Goal: Task Accomplishment & Management: Complete application form

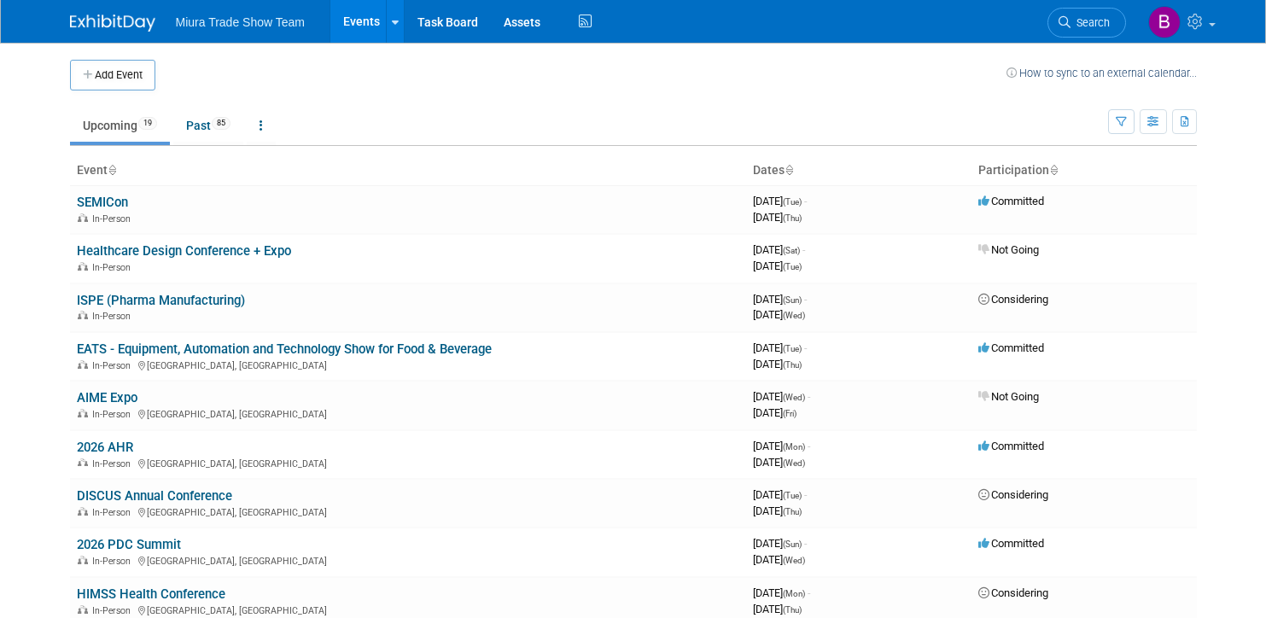
click at [139, 81] on button "Add Event" at bounding box center [112, 75] width 85 height 31
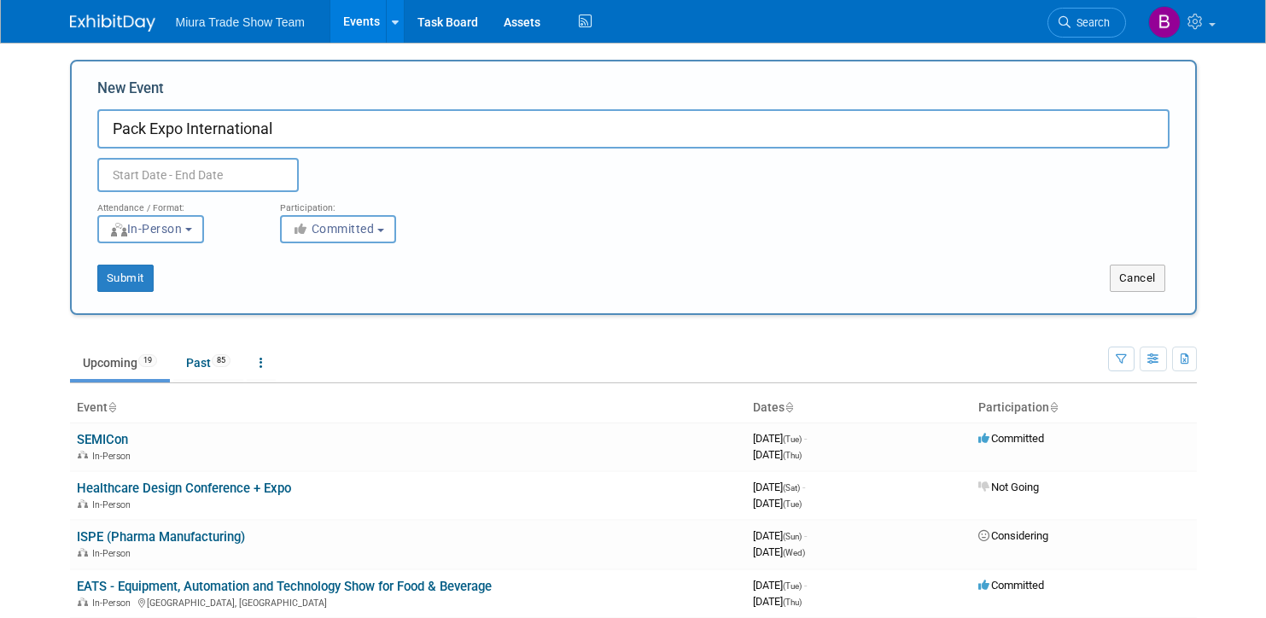
type input "Pack Expo International"
drag, startPoint x: 158, startPoint y: 150, endPoint x: 163, endPoint y: 162, distance: 13.0
click at [159, 154] on div "Duplicate Event Warning" at bounding box center [633, 171] width 1098 height 44
click at [167, 180] on input "text" at bounding box center [197, 175] width 201 height 34
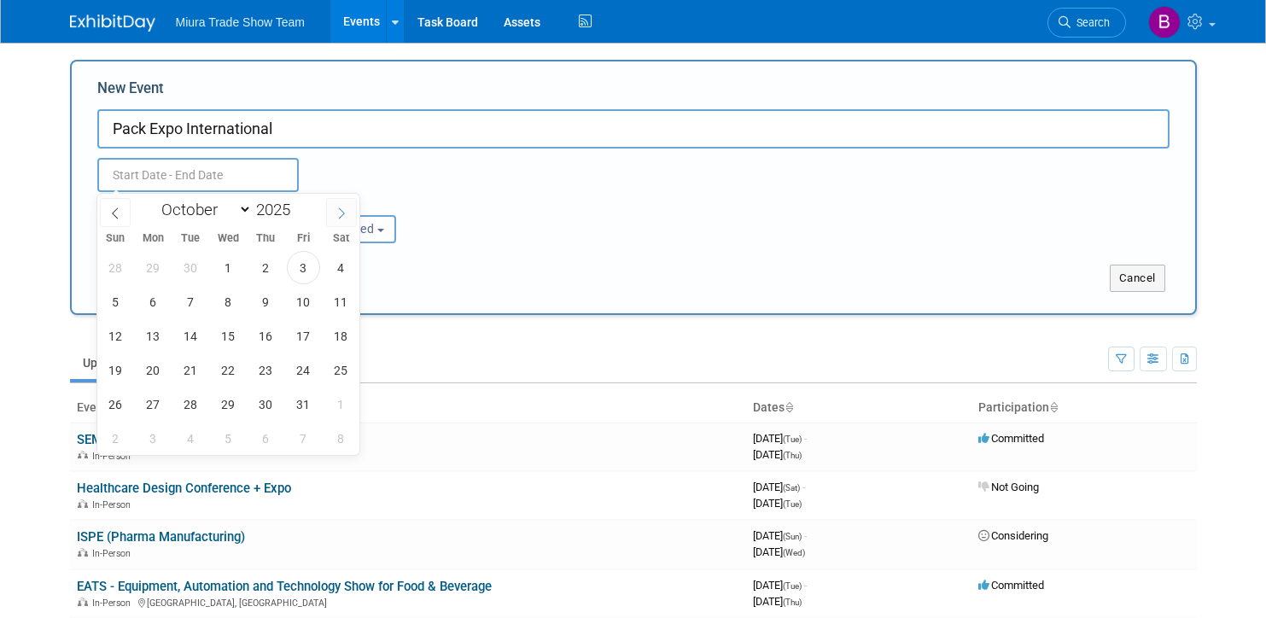
click at [337, 216] on icon at bounding box center [341, 213] width 12 height 12
drag, startPoint x: 111, startPoint y: 205, endPoint x: 177, endPoint y: 201, distance: 65.9
click at [114, 205] on span at bounding box center [115, 212] width 31 height 29
select select "9"
click at [294, 212] on span at bounding box center [297, 215] width 12 height 10
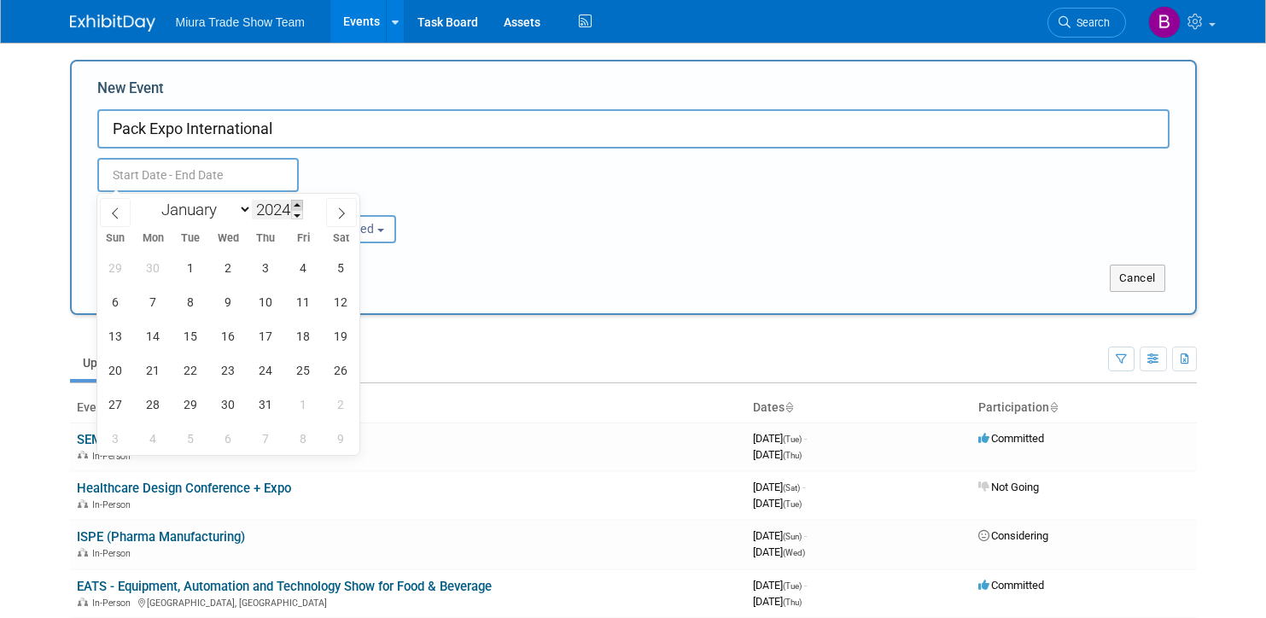
click at [298, 207] on span at bounding box center [297, 205] width 12 height 10
type input "2026"
click at [120, 372] on span "18" at bounding box center [115, 369] width 33 height 33
click at [234, 375] on span "21" at bounding box center [228, 369] width 33 height 33
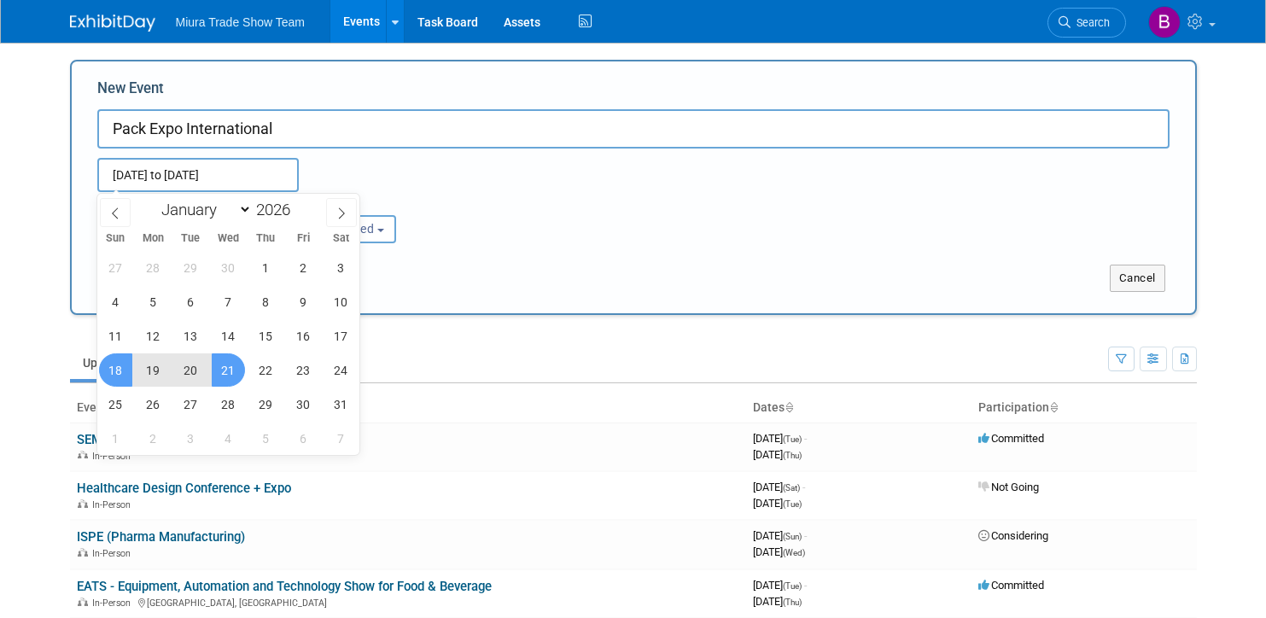
type input "[DATE] to [DATE]"
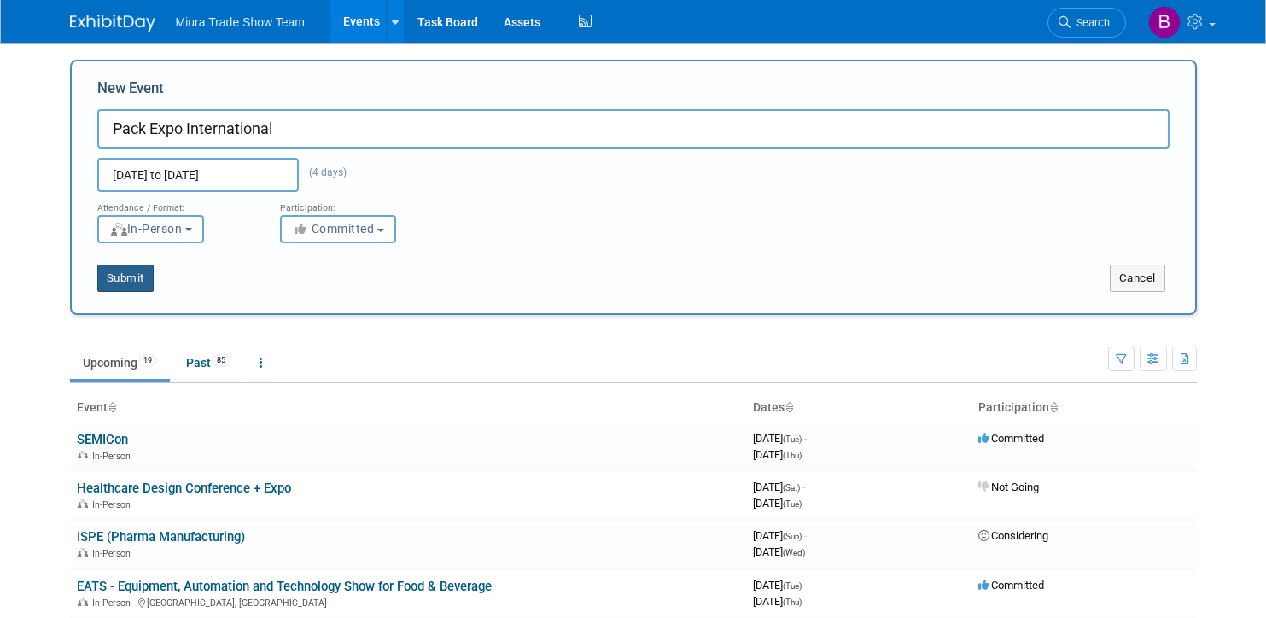
click at [137, 276] on button "Submit" at bounding box center [125, 278] width 56 height 27
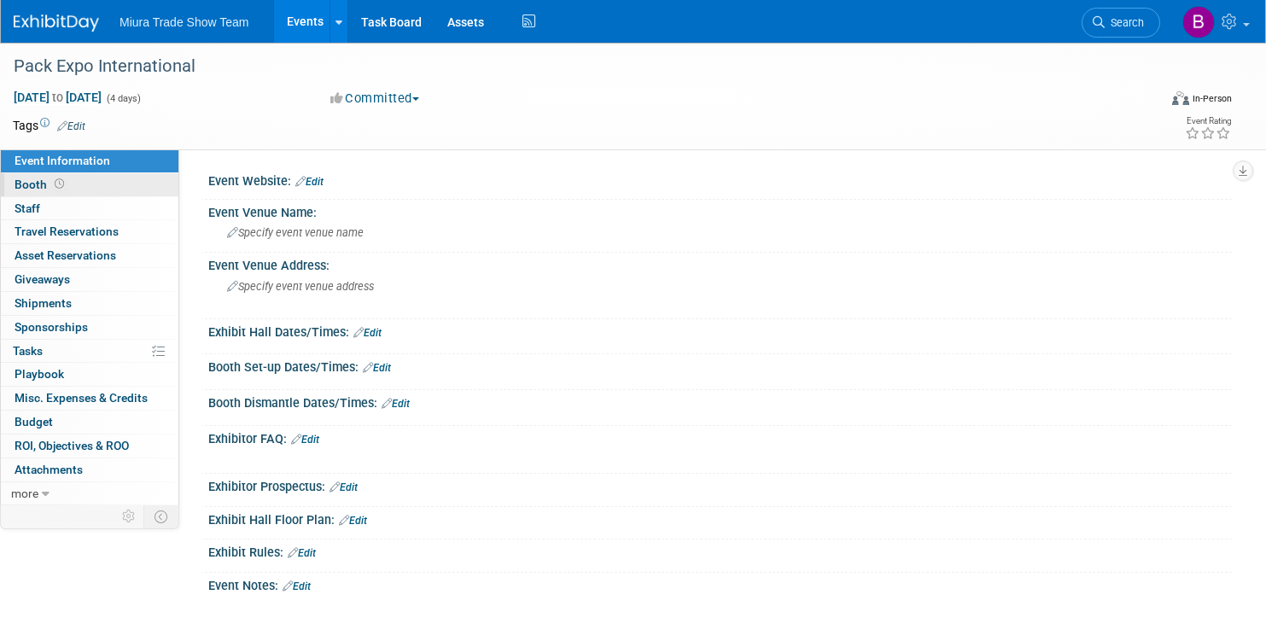
click at [43, 178] on span "Booth" at bounding box center [41, 185] width 53 height 14
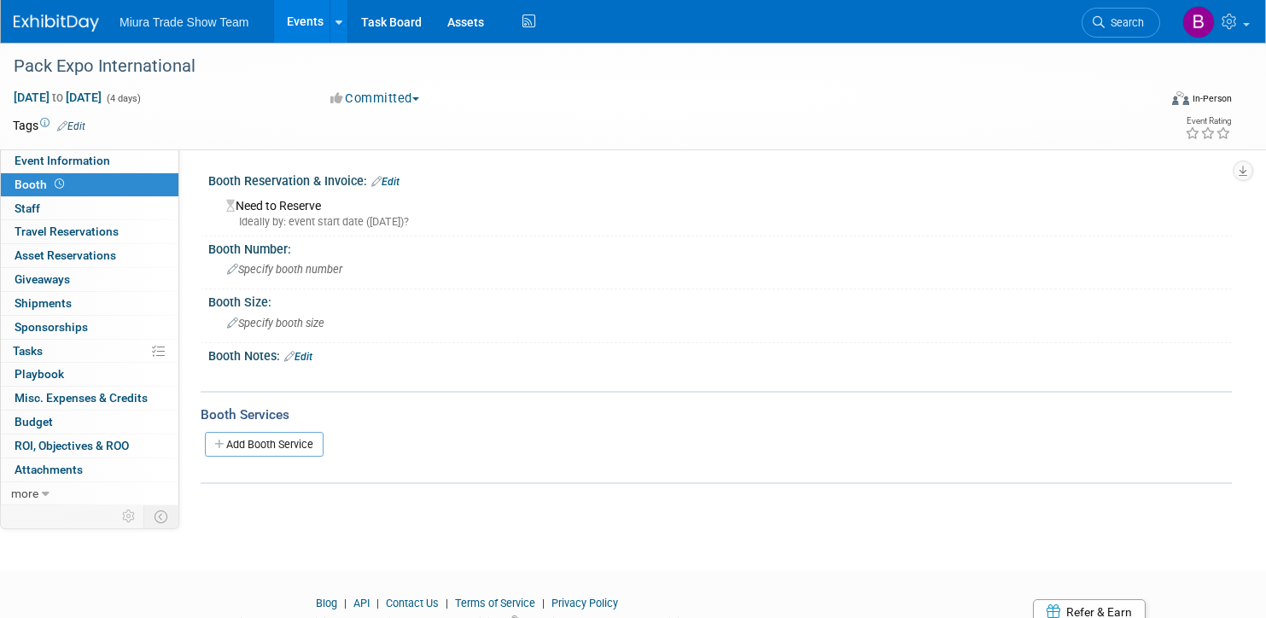
click at [394, 181] on link "Edit" at bounding box center [385, 182] width 28 height 12
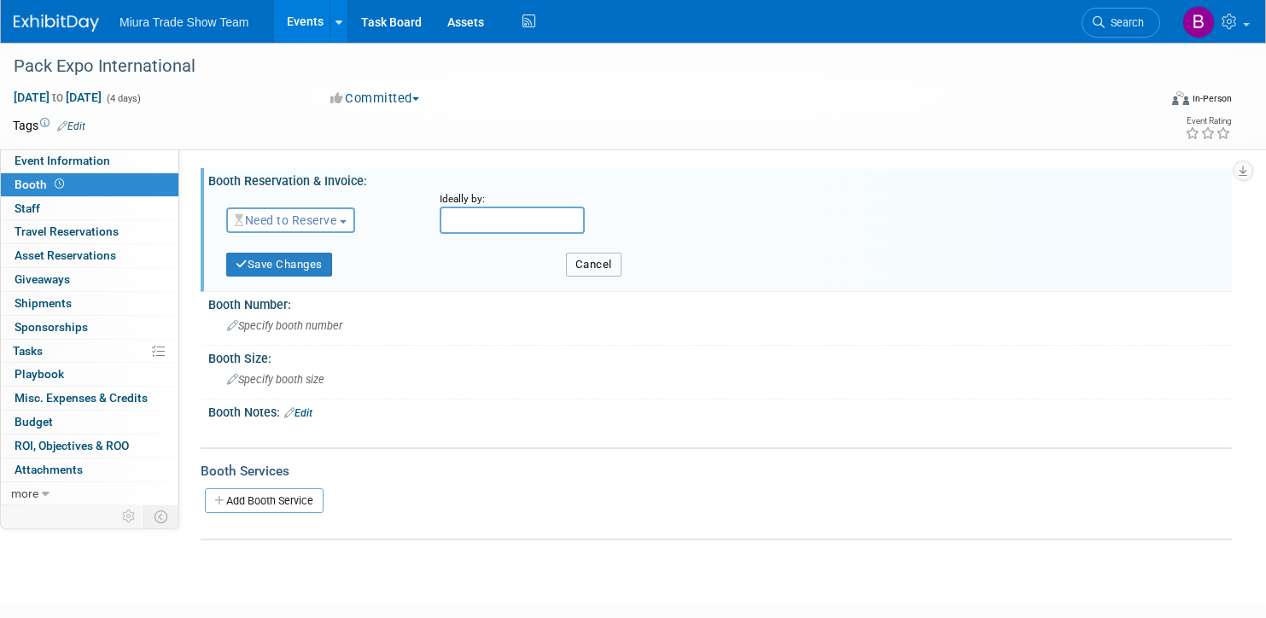
drag, startPoint x: 581, startPoint y: 266, endPoint x: 397, endPoint y: 361, distance: 207.3
click at [580, 266] on button "Cancel" at bounding box center [593, 265] width 55 height 24
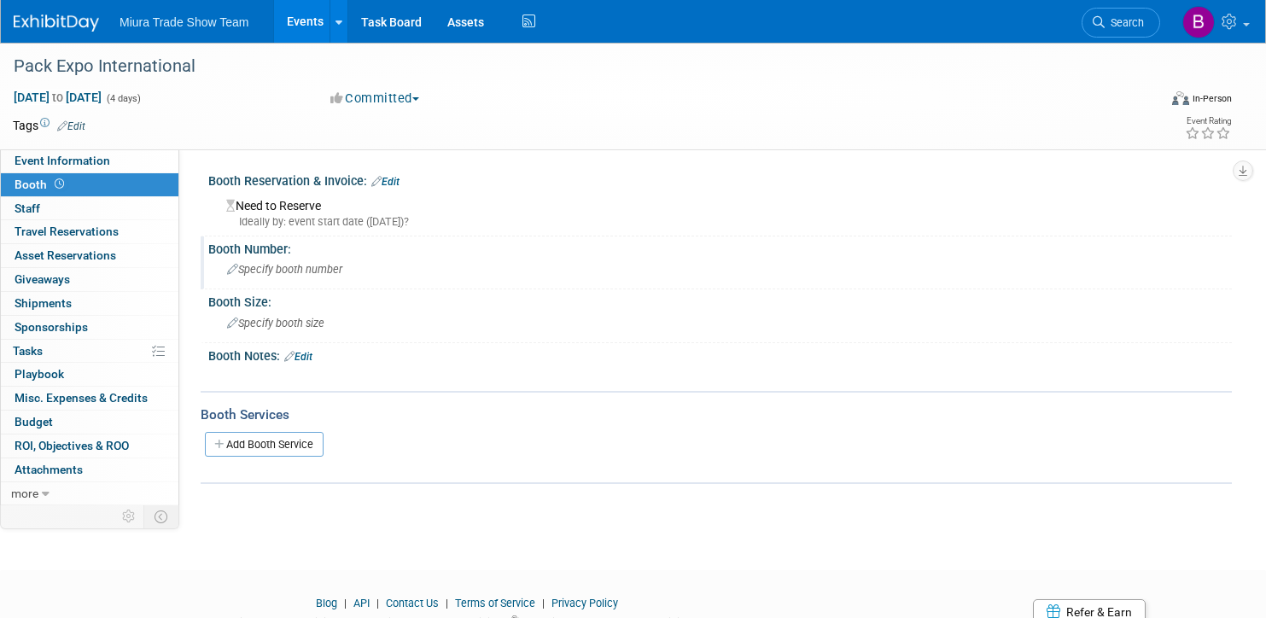
click at [306, 258] on div "Specify booth number" at bounding box center [720, 269] width 998 height 26
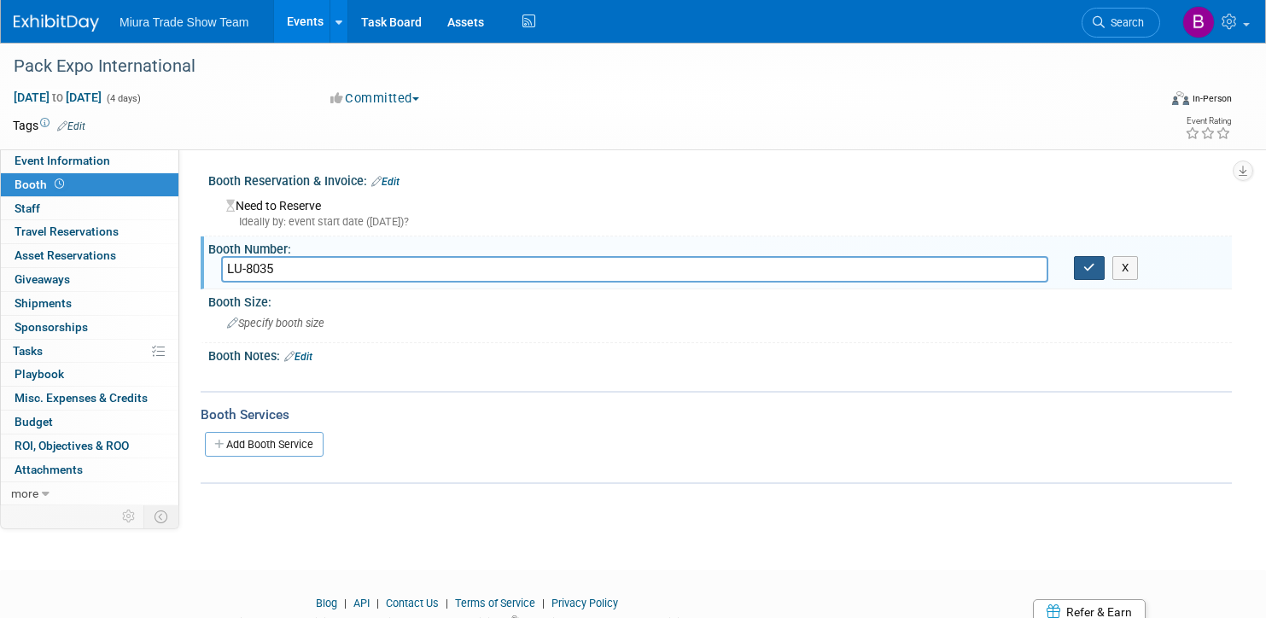
type input "LU-8035"
drag, startPoint x: 1091, startPoint y: 267, endPoint x: 977, endPoint y: 283, distance: 114.7
click at [1091, 267] on icon "button" at bounding box center [1089, 267] width 12 height 11
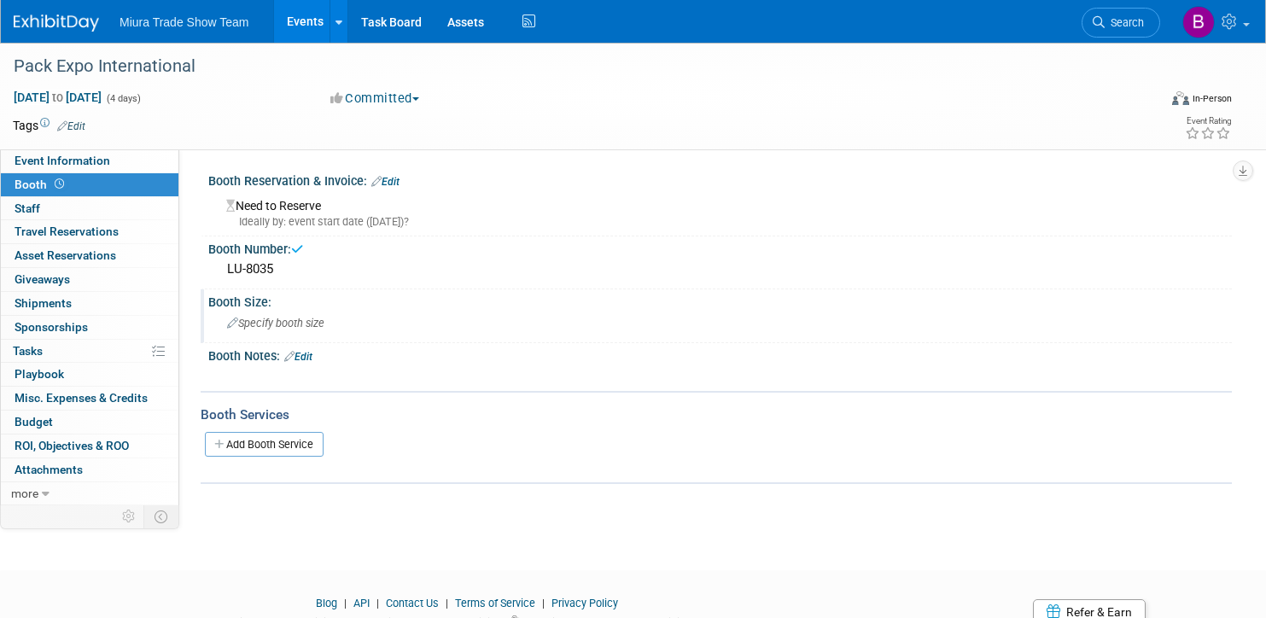
click at [307, 314] on div "Specify booth size" at bounding box center [720, 323] width 998 height 26
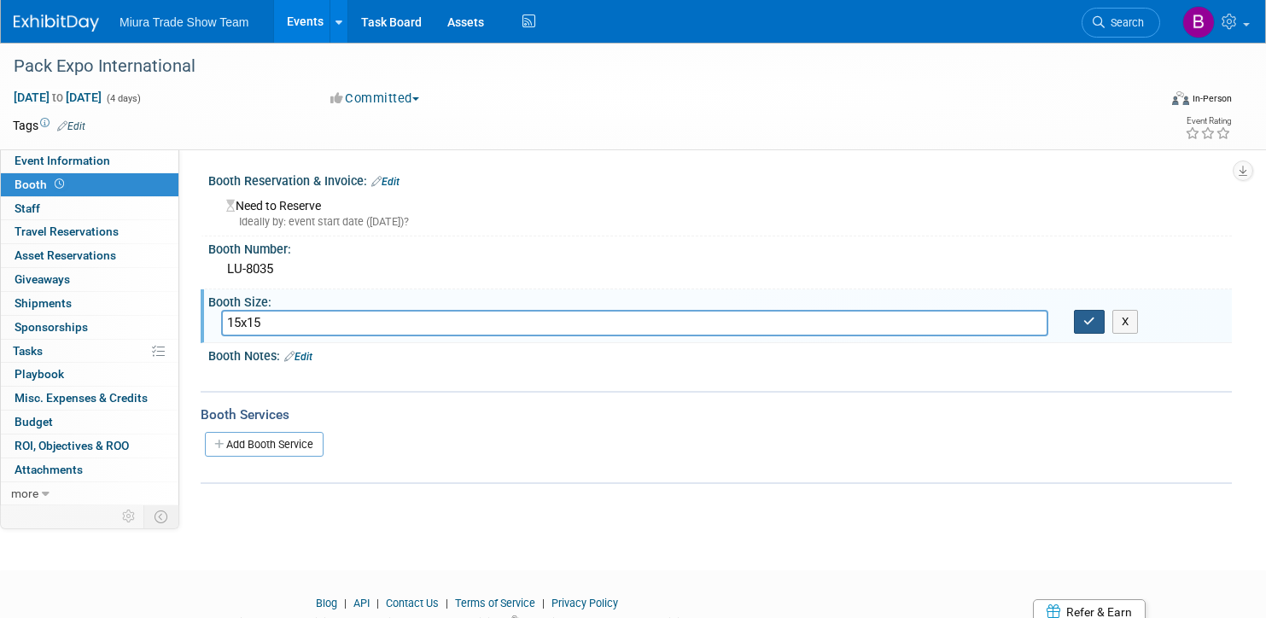
type input "15x15"
click at [1083, 329] on button "button" at bounding box center [1089, 322] width 31 height 24
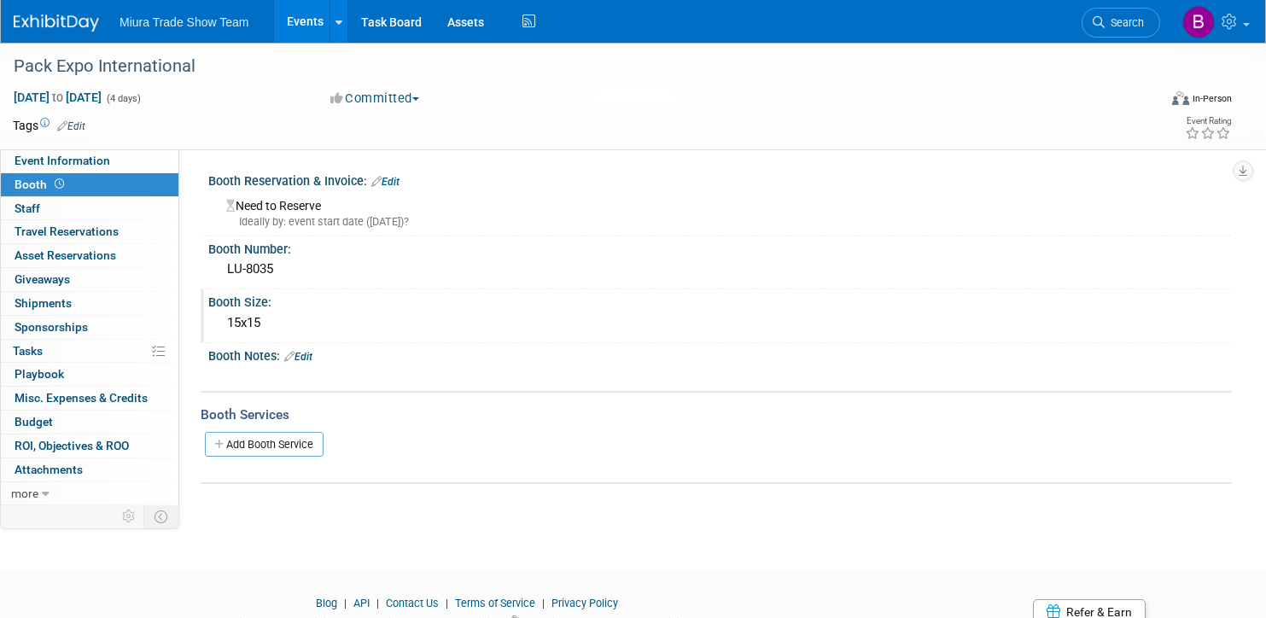
click at [253, 123] on td at bounding box center [554, 125] width 939 height 17
drag, startPoint x: 34, startPoint y: 205, endPoint x: 125, endPoint y: 242, distance: 97.6
click at [35, 205] on span "Staff 0" at bounding box center [28, 208] width 26 height 14
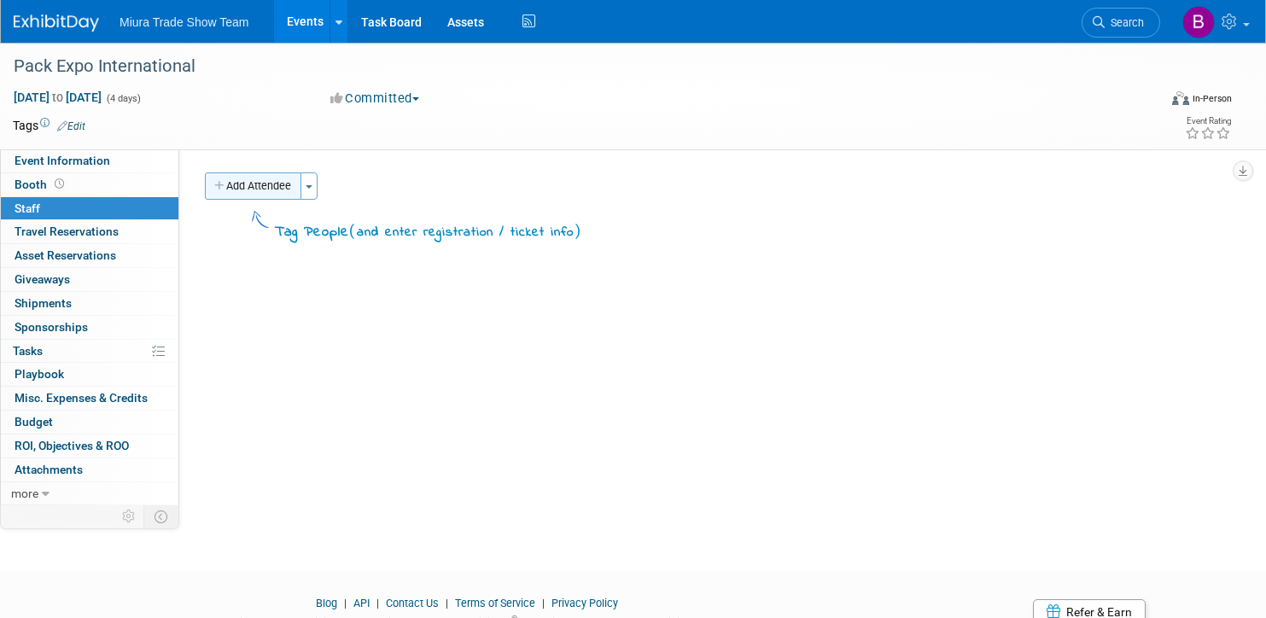
click at [248, 184] on button "Add Attendee" at bounding box center [253, 185] width 96 height 27
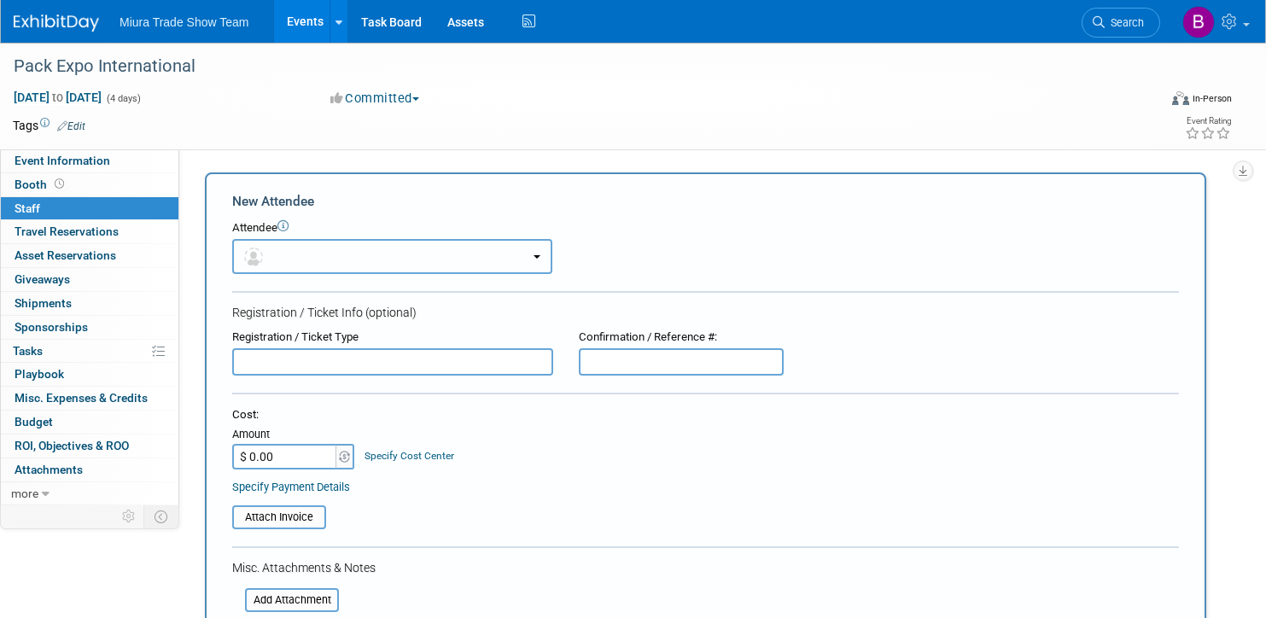
click at [422, 271] on button "button" at bounding box center [392, 256] width 320 height 35
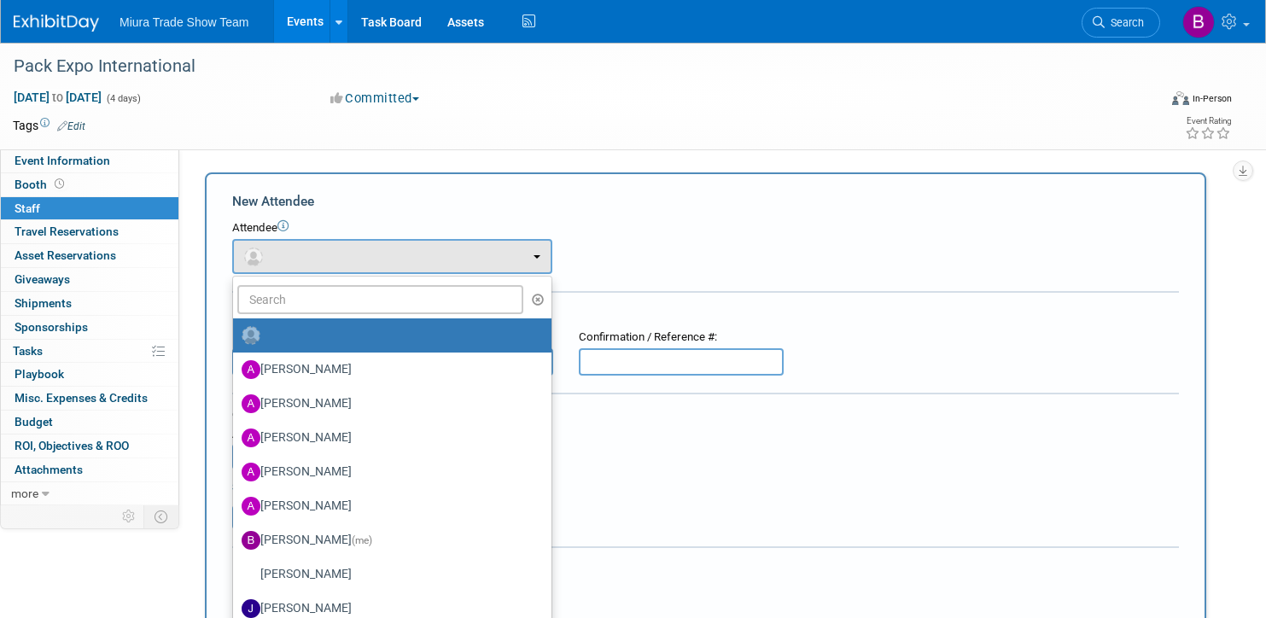
click at [635, 157] on div "Event Website: Edit Event Venue Name: Specify event venue name Event Venue Addr…" at bounding box center [705, 327] width 1052 height 356
